Goal: Task Accomplishment & Management: Manage account settings

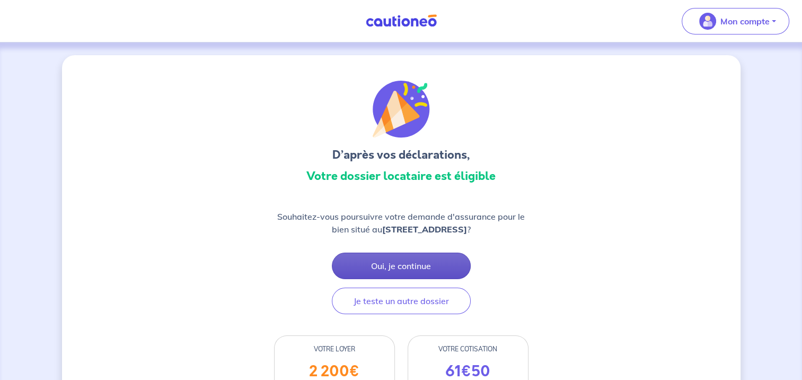
click at [372, 265] on button "Oui, je continue" at bounding box center [401, 265] width 139 height 27
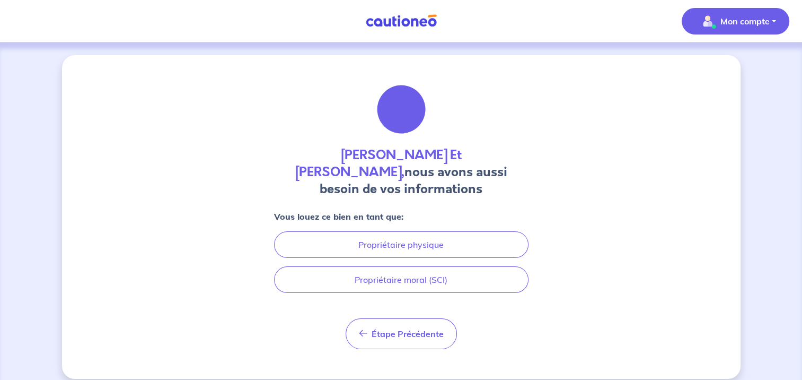
click at [761, 25] on p "Mon compte" at bounding box center [744, 21] width 49 height 13
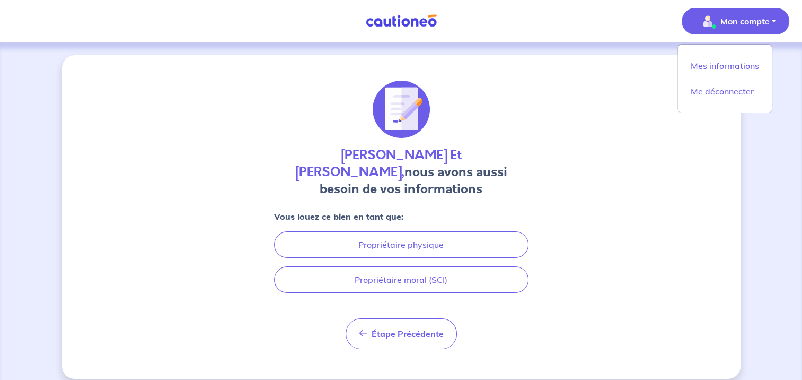
click at [593, 64] on div "Charles Et Xaviere De Bremond D Ars, nous avons aussi besoin de vos information…" at bounding box center [401, 216] width 679 height 323
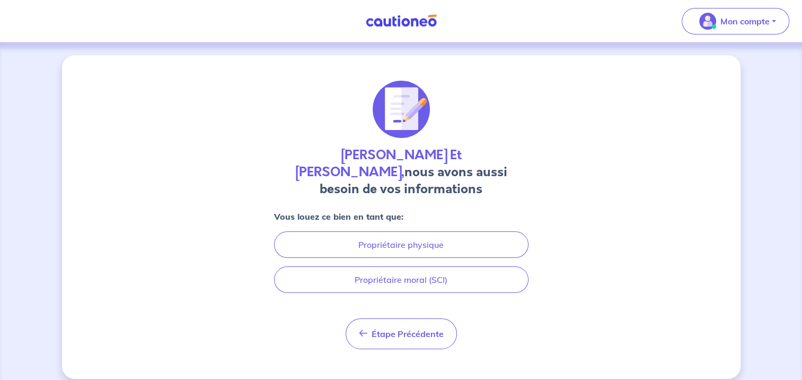
scroll to position [11, 0]
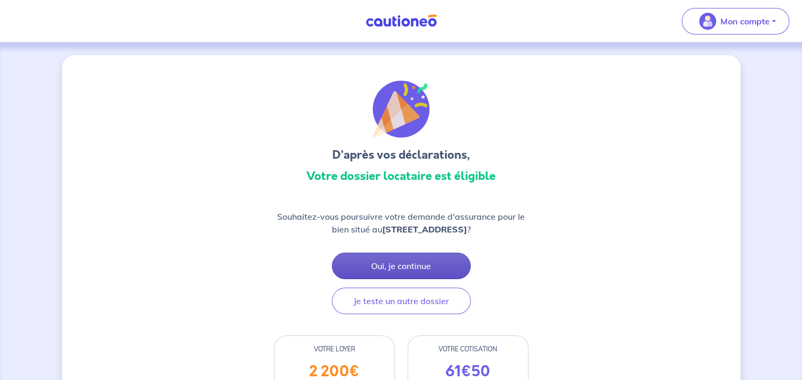
click at [416, 261] on button "Oui, je continue" at bounding box center [401, 265] width 139 height 27
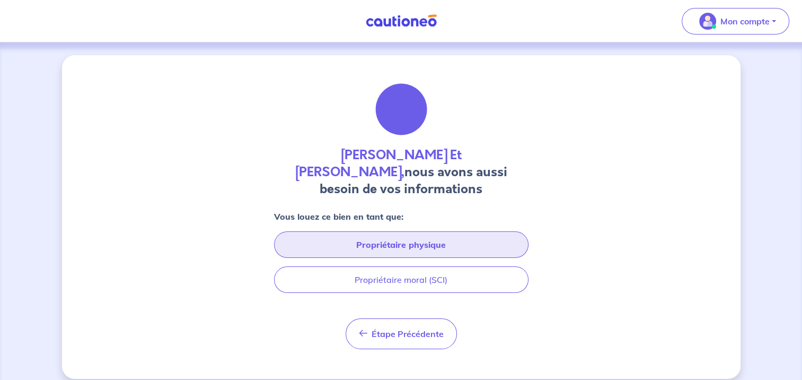
click at [400, 244] on button "Propriétaire physique" at bounding box center [401, 244] width 254 height 27
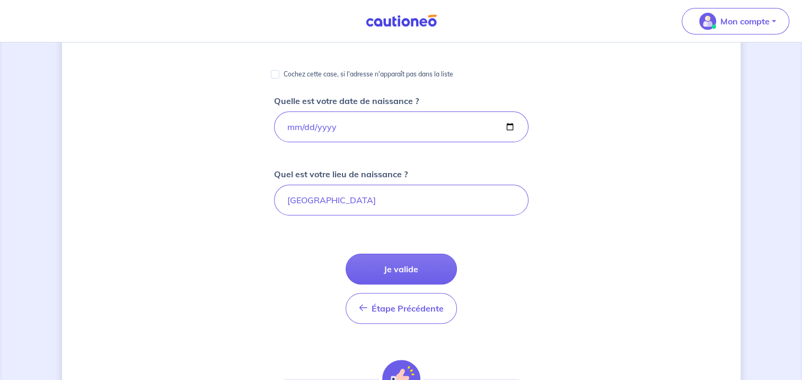
scroll to position [274, 0]
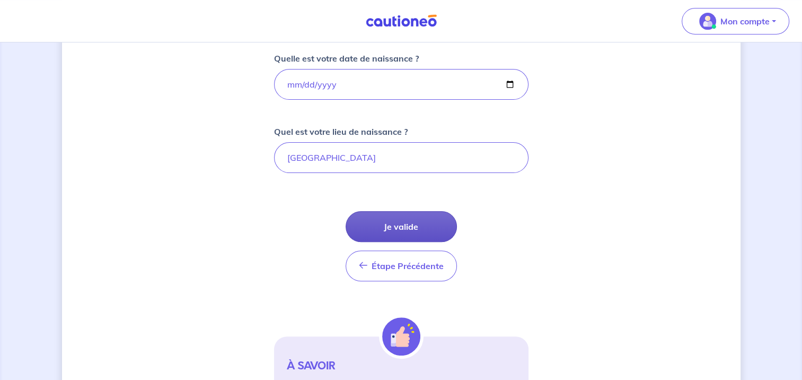
click at [425, 231] on button "Je valide" at bounding box center [401, 226] width 111 height 31
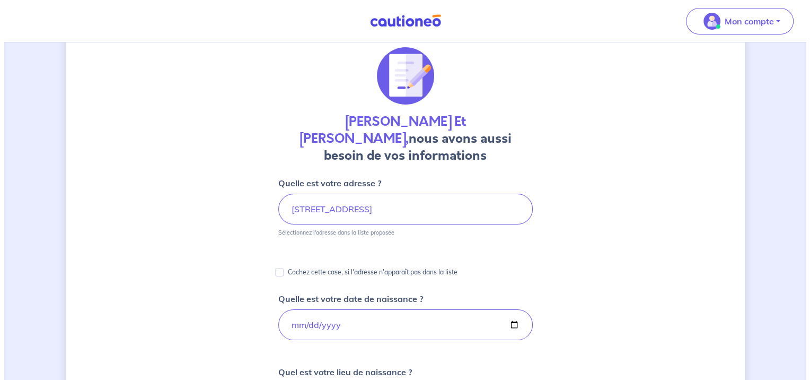
scroll to position [0, 0]
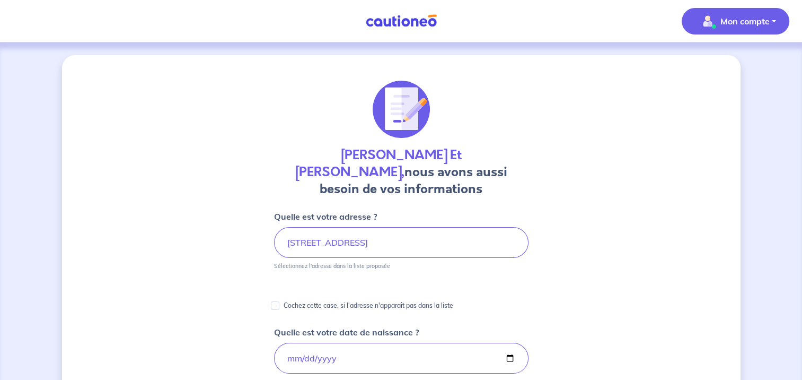
click at [755, 16] on p "Mon compte" at bounding box center [744, 21] width 49 height 13
click at [717, 67] on link "Mes informations" at bounding box center [724, 65] width 85 height 17
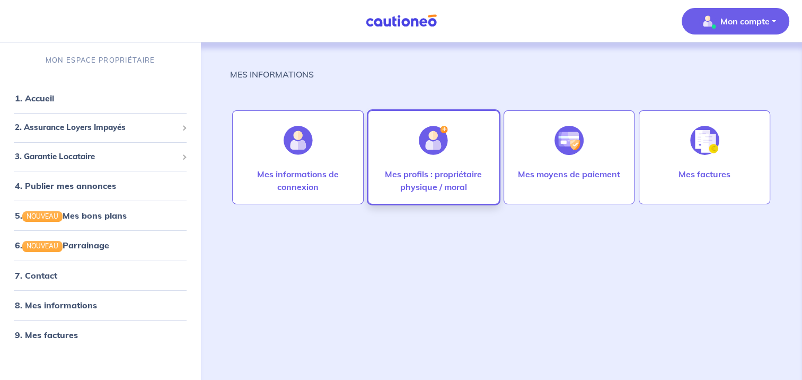
click at [430, 190] on p "Mes profils : propriétaire physique / moral" at bounding box center [433, 180] width 109 height 25
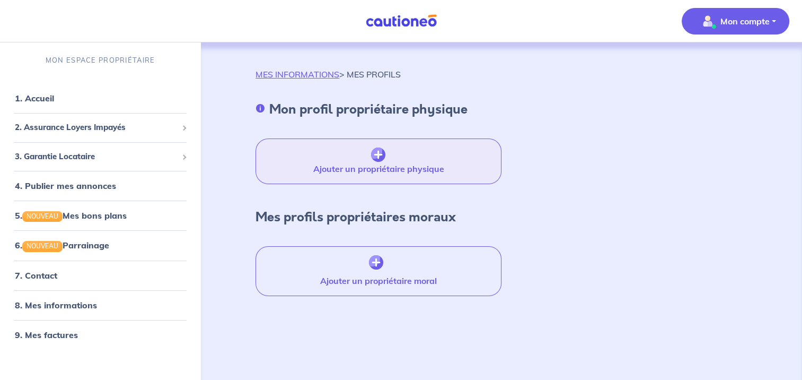
click at [375, 168] on button "Ajouter un propriétaire physique" at bounding box center [378, 161] width 245 height 46
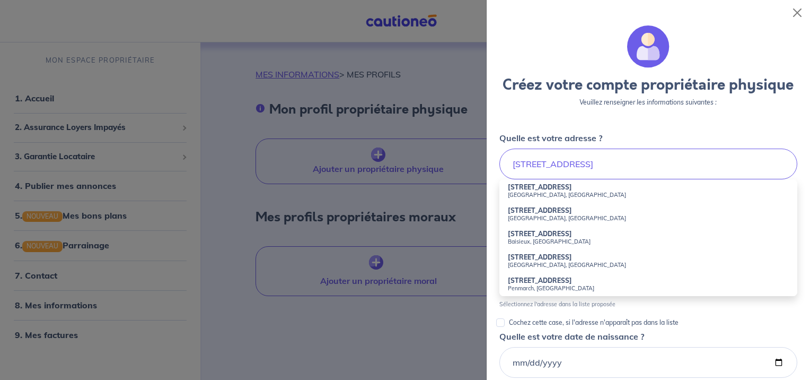
click at [560, 191] on strong "[STREET_ADDRESS]" at bounding box center [540, 187] width 64 height 8
type input "[STREET_ADDRESS]"
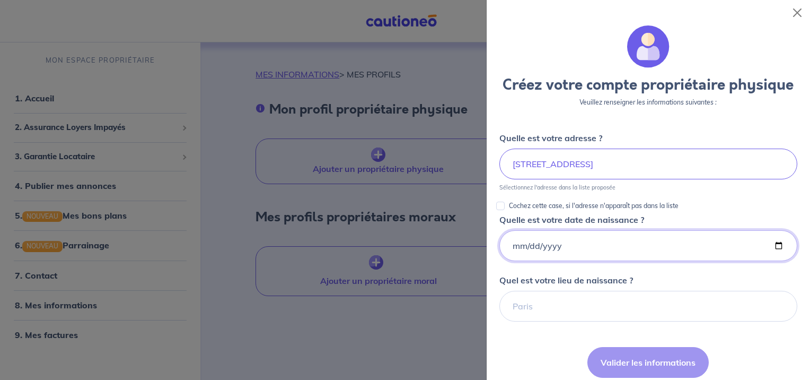
click at [589, 261] on input "Quelle est votre date de naissance ?" at bounding box center [648, 245] width 298 height 31
type input "[DATE]"
click at [551, 340] on form "Créez votre compte propriétaire physique Veuillez renseigner les informations s…" at bounding box center [648, 292] width 298 height 535
click at [539, 321] on input "Quel est votre lieu de naissance ?" at bounding box center [648, 306] width 298 height 31
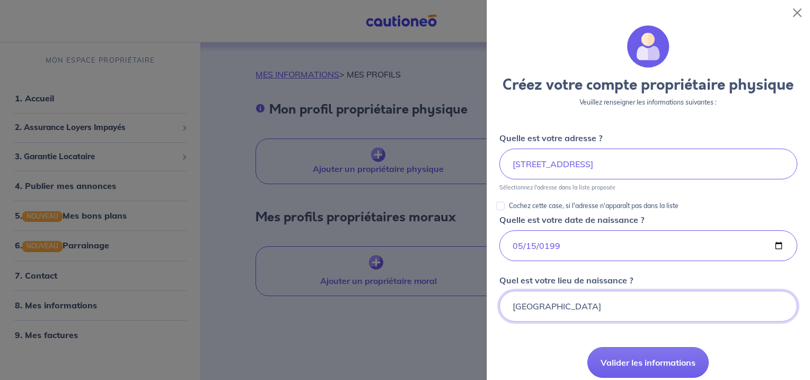
type input "[GEOGRAPHIC_DATA]"
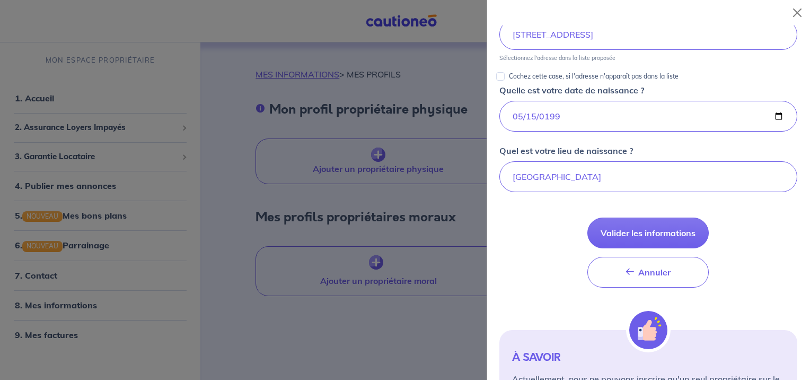
scroll to position [129, 0]
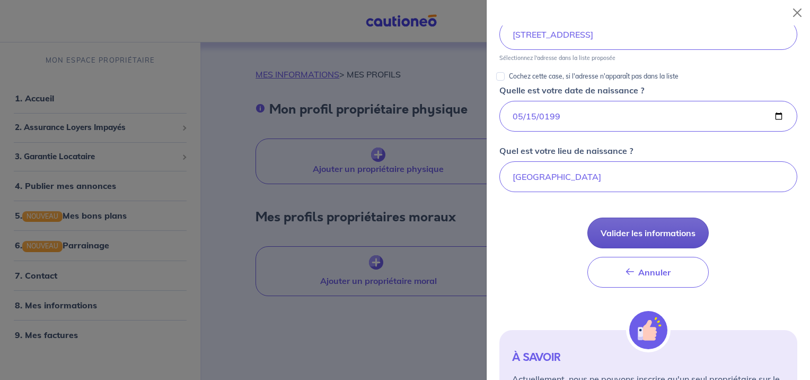
click at [639, 248] on button "Valider les informations" at bounding box center [647, 232] width 121 height 31
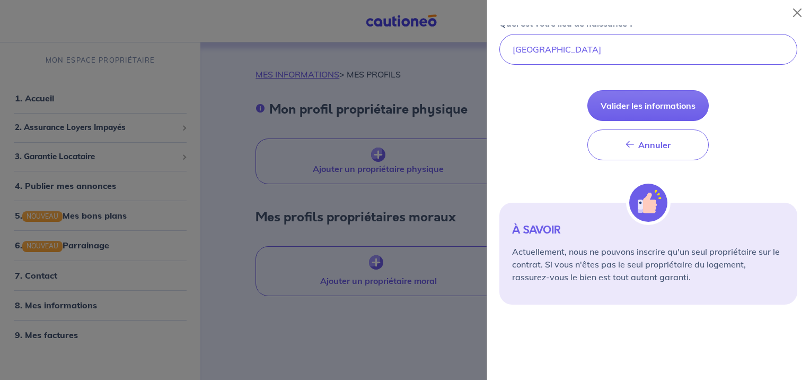
scroll to position [258, 0]
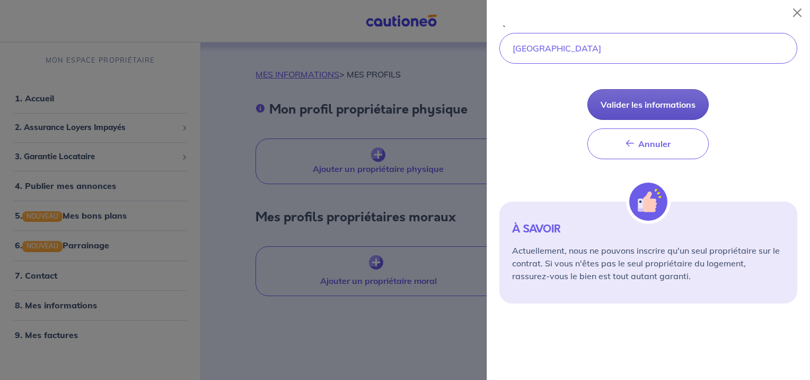
click at [652, 117] on button "Valider les informations" at bounding box center [647, 104] width 121 height 31
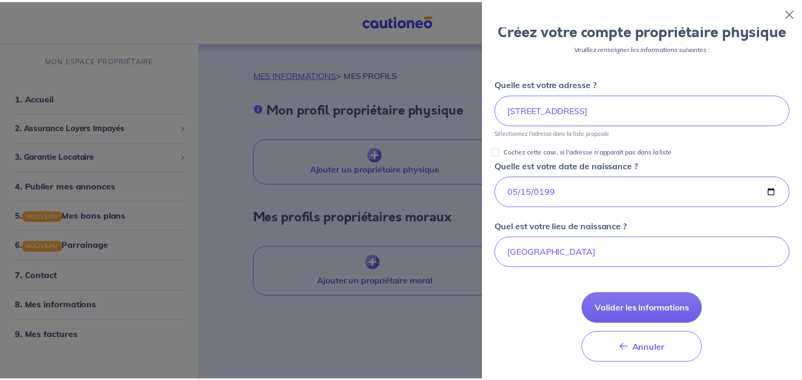
scroll to position [3, 0]
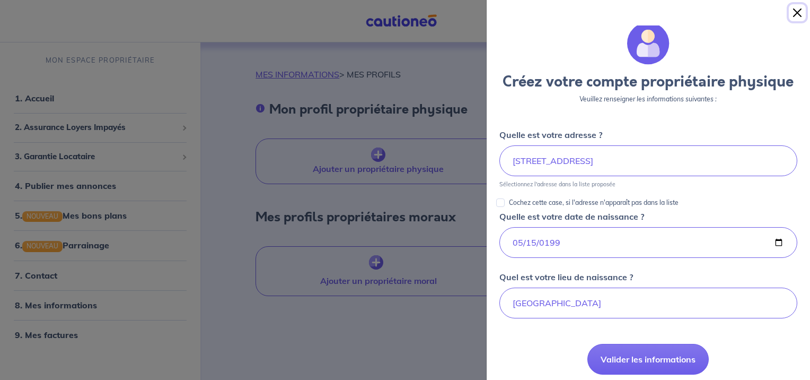
click at [794, 14] on button "Close" at bounding box center [797, 12] width 17 height 17
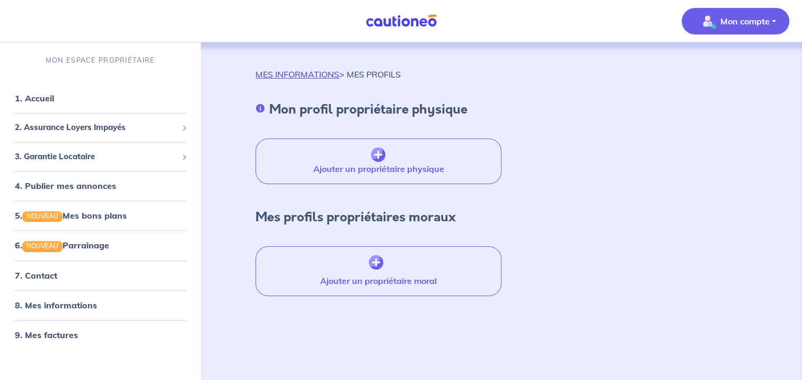
click at [310, 73] on link "MES INFORMATIONS" at bounding box center [298, 74] width 84 height 11
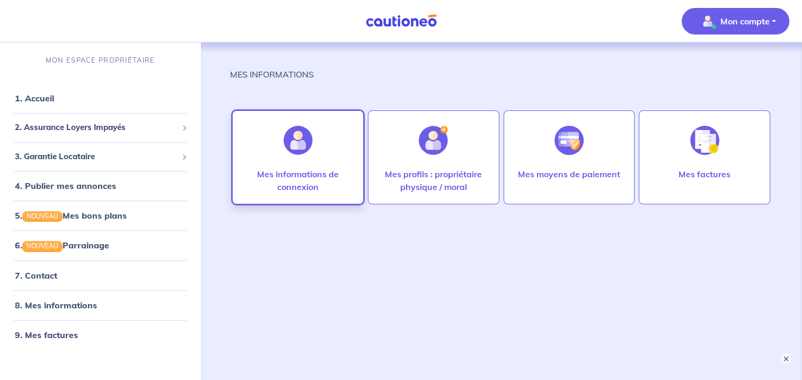
click at [350, 156] on div "Mes informations de connexion" at bounding box center [297, 157] width 131 height 94
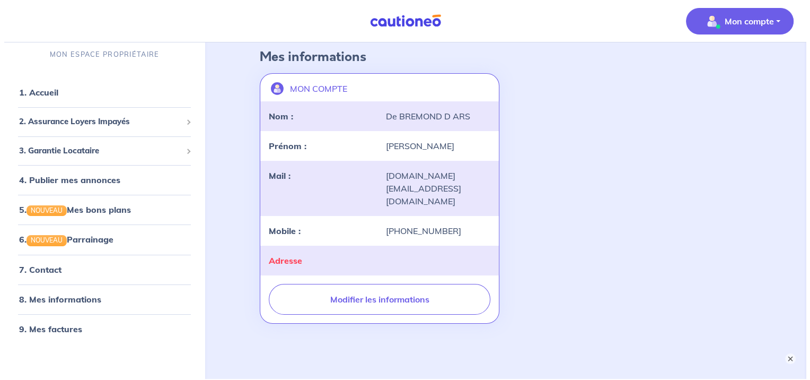
scroll to position [69, 0]
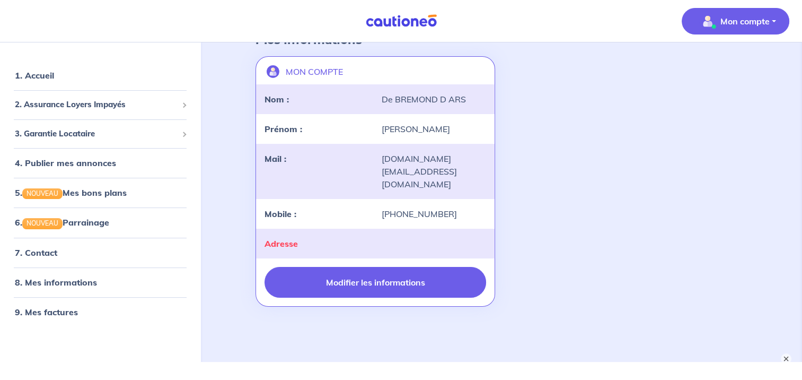
click at [368, 267] on button "Modifier les informations" at bounding box center [375, 282] width 221 height 31
select select "FR"
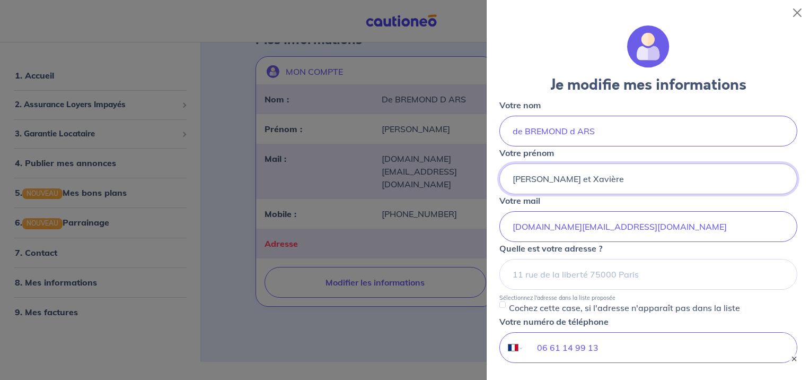
drag, startPoint x: 553, startPoint y: 178, endPoint x: 476, endPoint y: 179, distance: 77.4
click at [476, 179] on body "Mon compte MON ESPACE PROPRIÉTAIRE 1. Accueil 2. Assurance Loyers Impayés Sousc…" at bounding box center [405, 146] width 810 height 431
type input "Xavière"
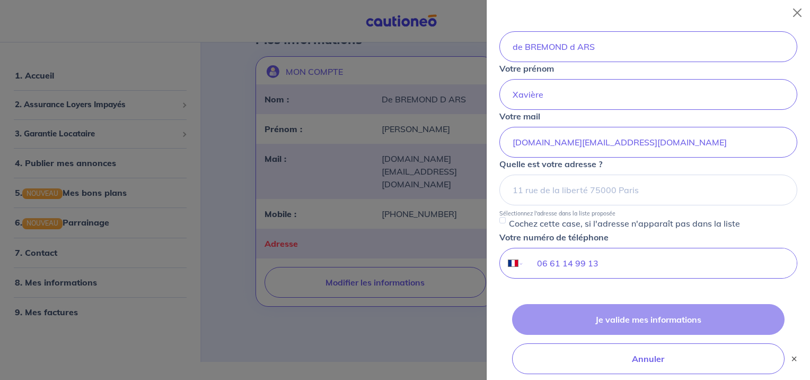
scroll to position [85, 0]
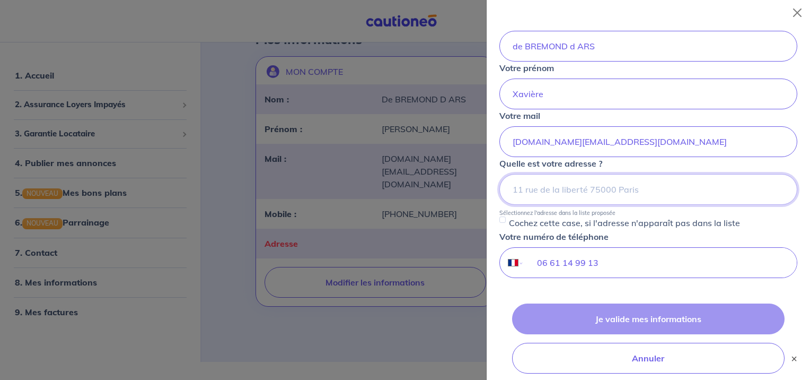
click at [606, 190] on input at bounding box center [648, 189] width 298 height 31
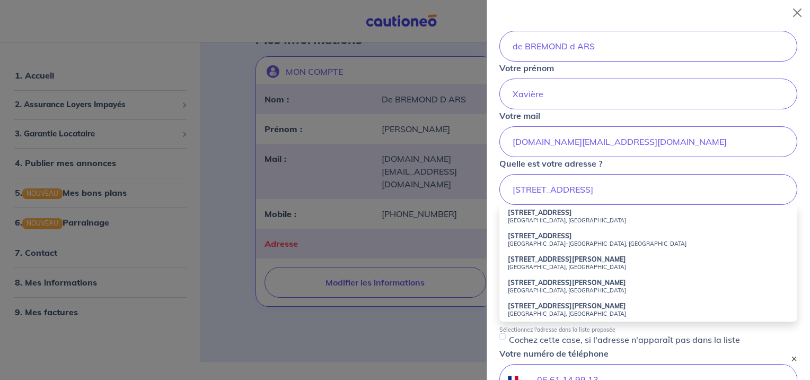
click at [560, 216] on small "[GEOGRAPHIC_DATA], [GEOGRAPHIC_DATA]" at bounding box center [648, 219] width 281 height 7
type input "[STREET_ADDRESS]"
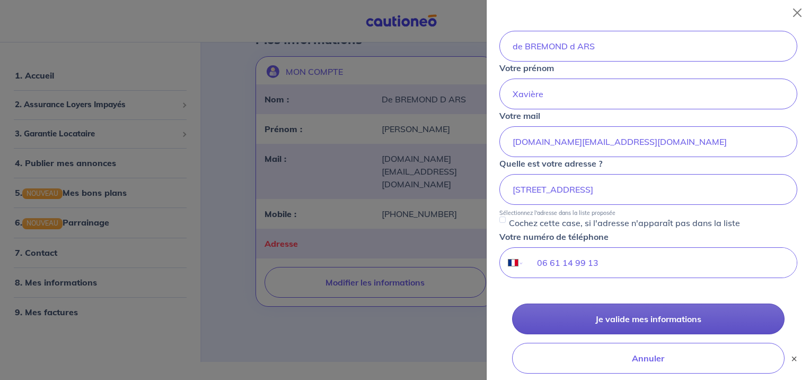
click at [619, 314] on button "Je valide mes informations" at bounding box center [648, 318] width 272 height 31
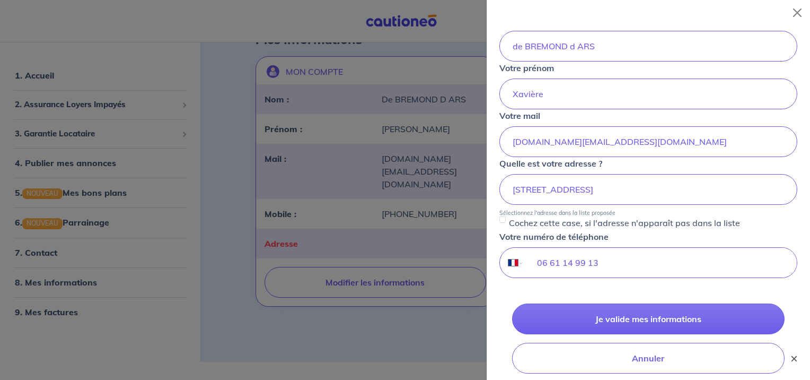
click at [796, 358] on button "×" at bounding box center [794, 358] width 13 height 13
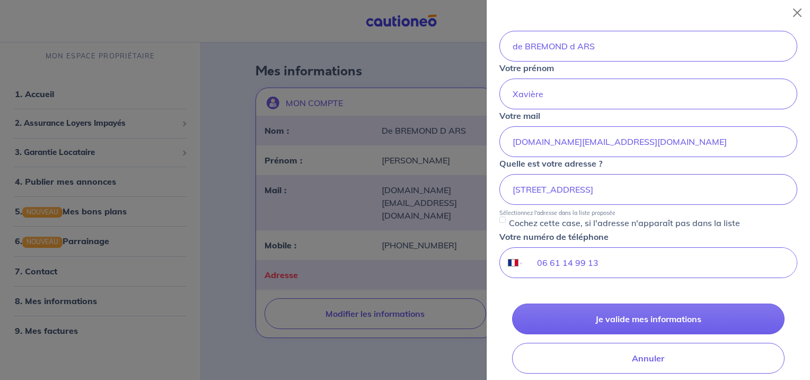
scroll to position [38, 0]
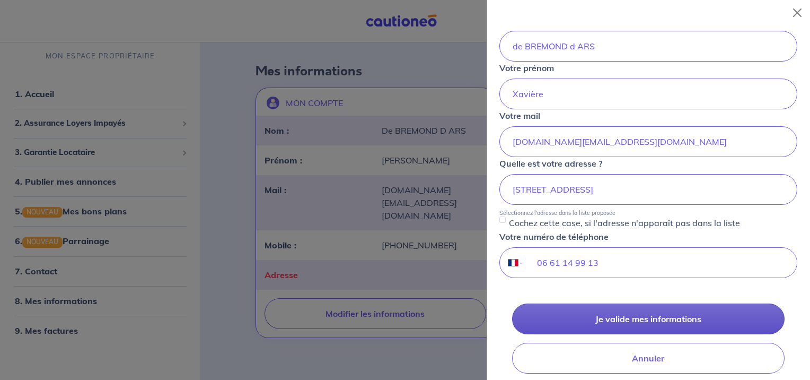
click at [656, 319] on button "Je valide mes informations" at bounding box center [648, 318] width 272 height 31
click at [617, 315] on button "Je valide mes informations" at bounding box center [648, 318] width 272 height 31
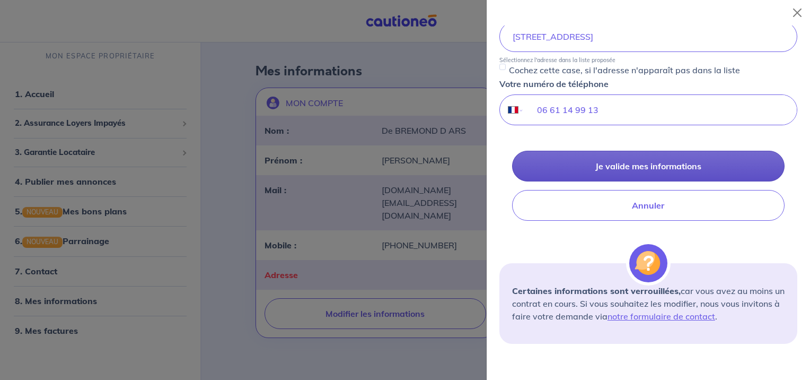
scroll to position [237, 0]
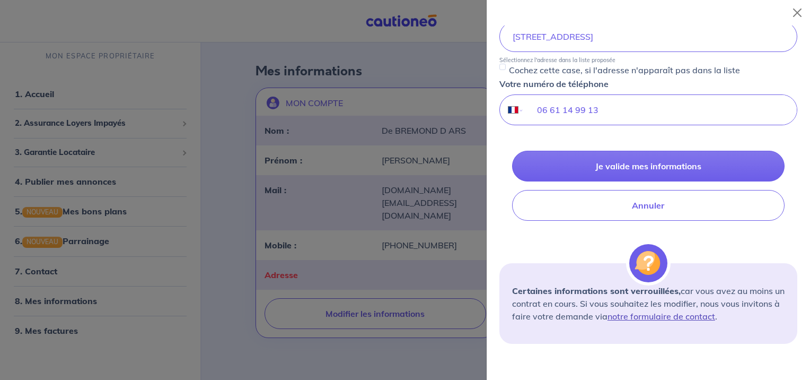
click at [675, 316] on link "notre formulaire de contact" at bounding box center [662, 316] width 108 height 11
click at [802, 11] on button "Close" at bounding box center [797, 12] width 17 height 17
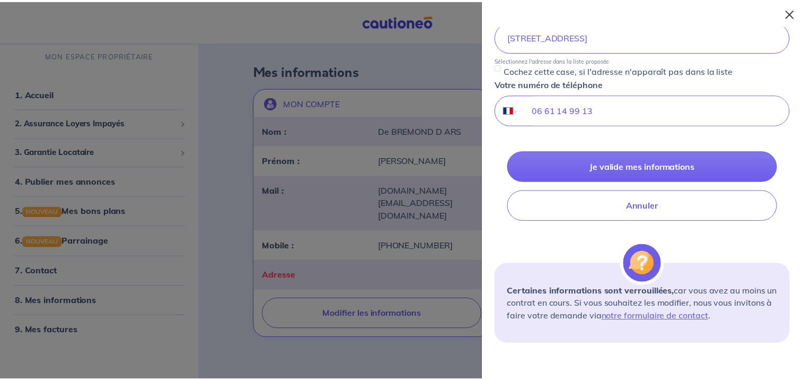
scroll to position [0, 0]
